Goal: Register for event/course

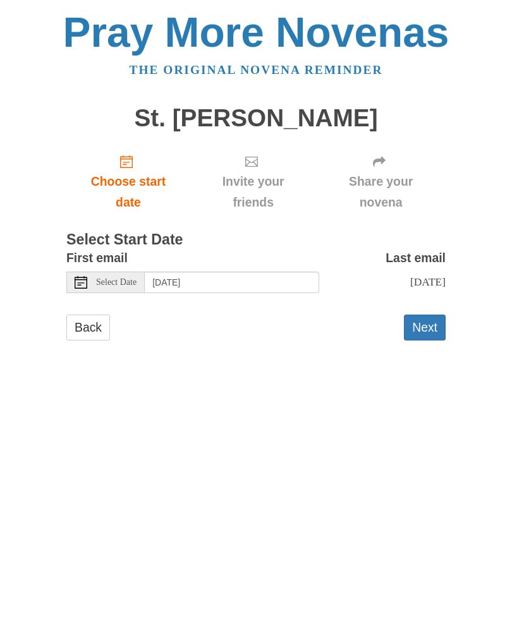
click at [134, 278] on span "Select Date" at bounding box center [116, 282] width 40 height 9
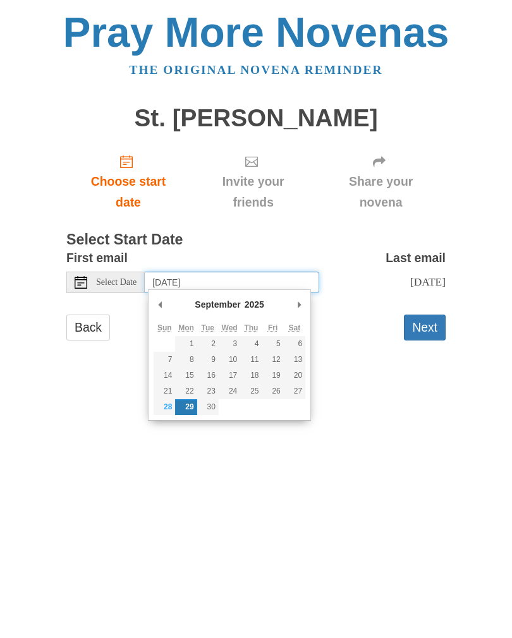
type input "Sunday, September 28th"
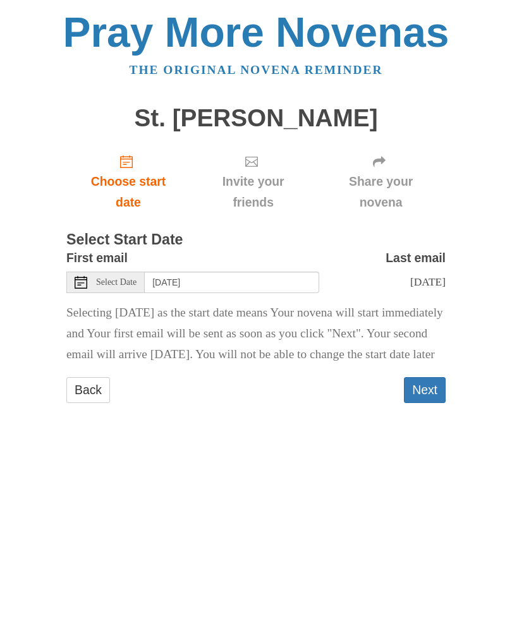
click at [428, 403] on button "Next" at bounding box center [425, 390] width 42 height 26
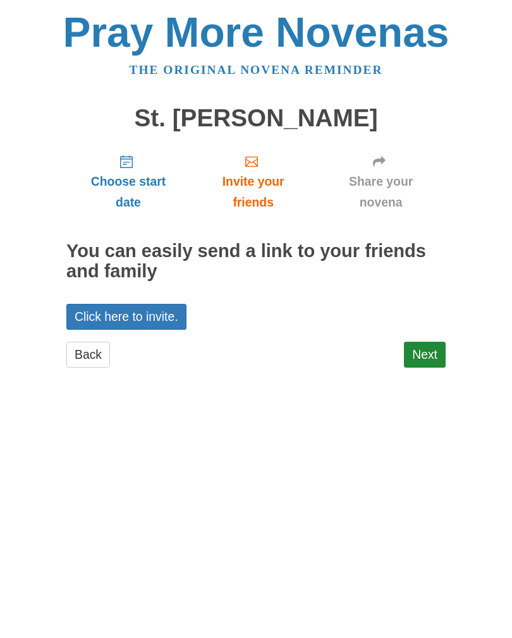
click at [122, 186] on span "Choose start date" at bounding box center [128, 192] width 99 height 42
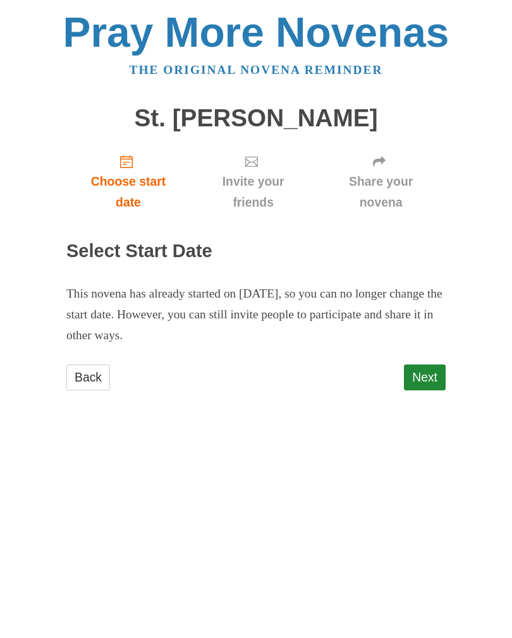
click at [78, 370] on link "Back" at bounding box center [88, 378] width 44 height 26
click at [86, 368] on link "Back" at bounding box center [88, 378] width 44 height 26
